Goal: Check status: Check status

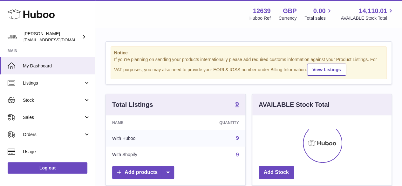
scroll to position [99, 139]
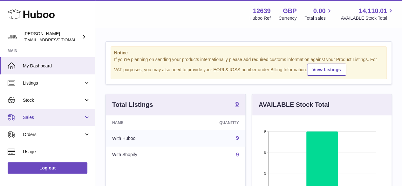
click at [37, 116] on span "Sales" at bounding box center [53, 117] width 61 height 6
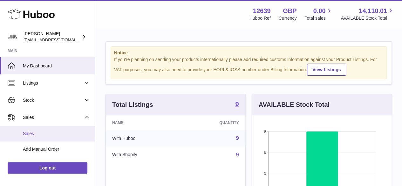
click at [36, 133] on span "Sales" at bounding box center [56, 133] width 67 height 6
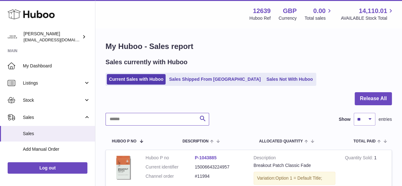
click at [140, 121] on input "text" at bounding box center [156, 119] width 103 height 13
drag, startPoint x: 139, startPoint y: 120, endPoint x: 112, endPoint y: 94, distance: 37.9
click at [112, 94] on div at bounding box center [248, 102] width 286 height 21
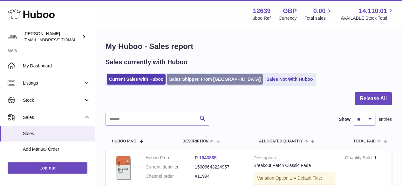
click at [193, 81] on link "Sales Shipped From [GEOGRAPHIC_DATA]" at bounding box center [215, 79] width 96 height 10
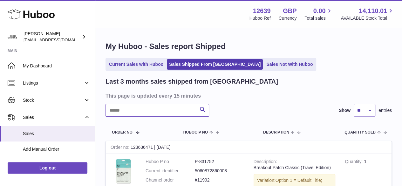
paste input "******"
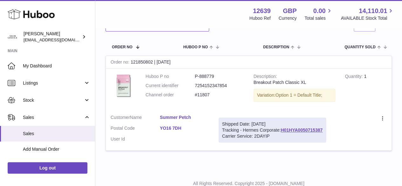
scroll to position [95, 0]
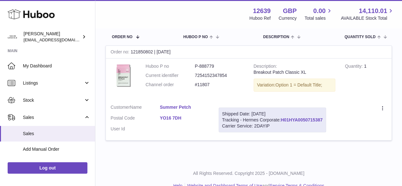
type input "******"
click at [308, 117] on link "H01HYA0050715387" at bounding box center [301, 119] width 42 height 5
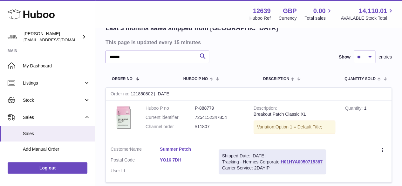
scroll to position [63, 0]
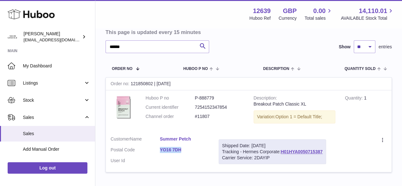
drag, startPoint x: 158, startPoint y: 148, endPoint x: 184, endPoint y: 149, distance: 26.7
click at [184, 149] on dl "Customer Name Summer Petch Postal Code YO16 7DH User Id" at bounding box center [159, 151] width 98 height 31
copy dl "YO16 7DH"
